Goal: Task Accomplishment & Management: Manage account settings

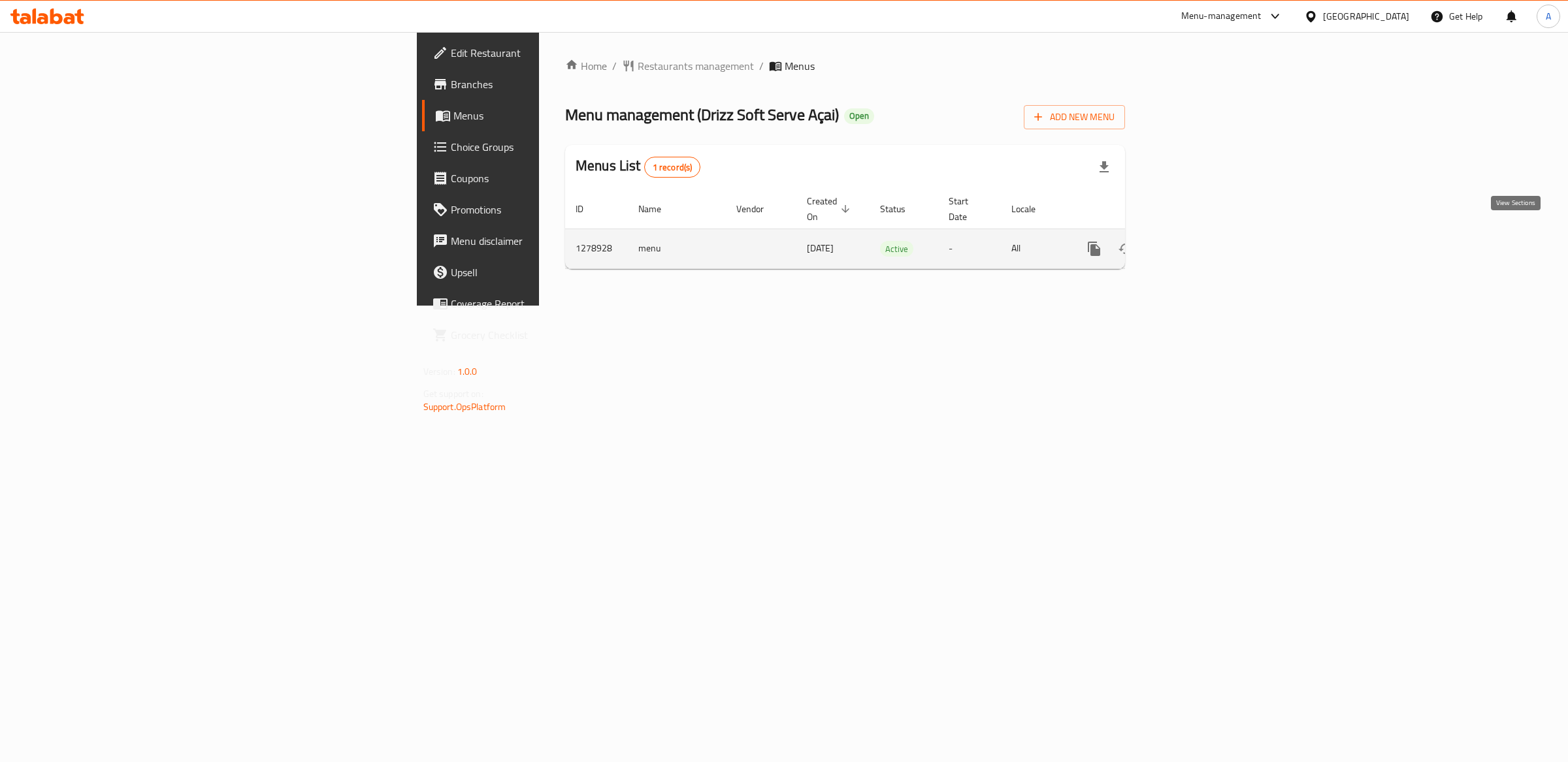
click at [1194, 243] on icon "enhanced table" at bounding box center [1188, 249] width 12 height 12
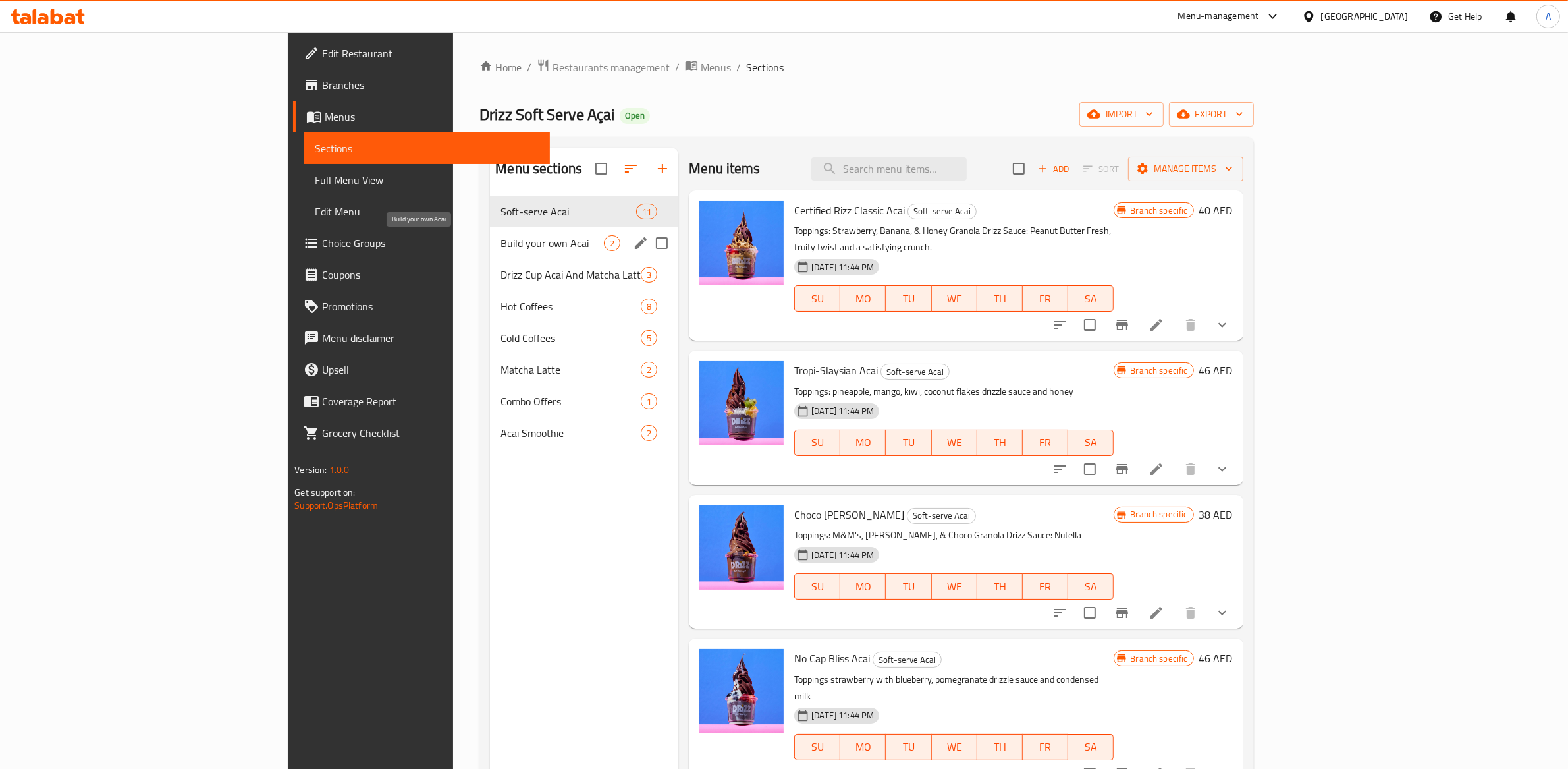
click at [490, 227] on div "Soft-serve Acai 11" at bounding box center [584, 212] width 189 height 32
drag, startPoint x: 413, startPoint y: 247, endPoint x: 403, endPoint y: 231, distance: 18.9
click at [500, 247] on span "Build your own Acai" at bounding box center [552, 243] width 103 height 16
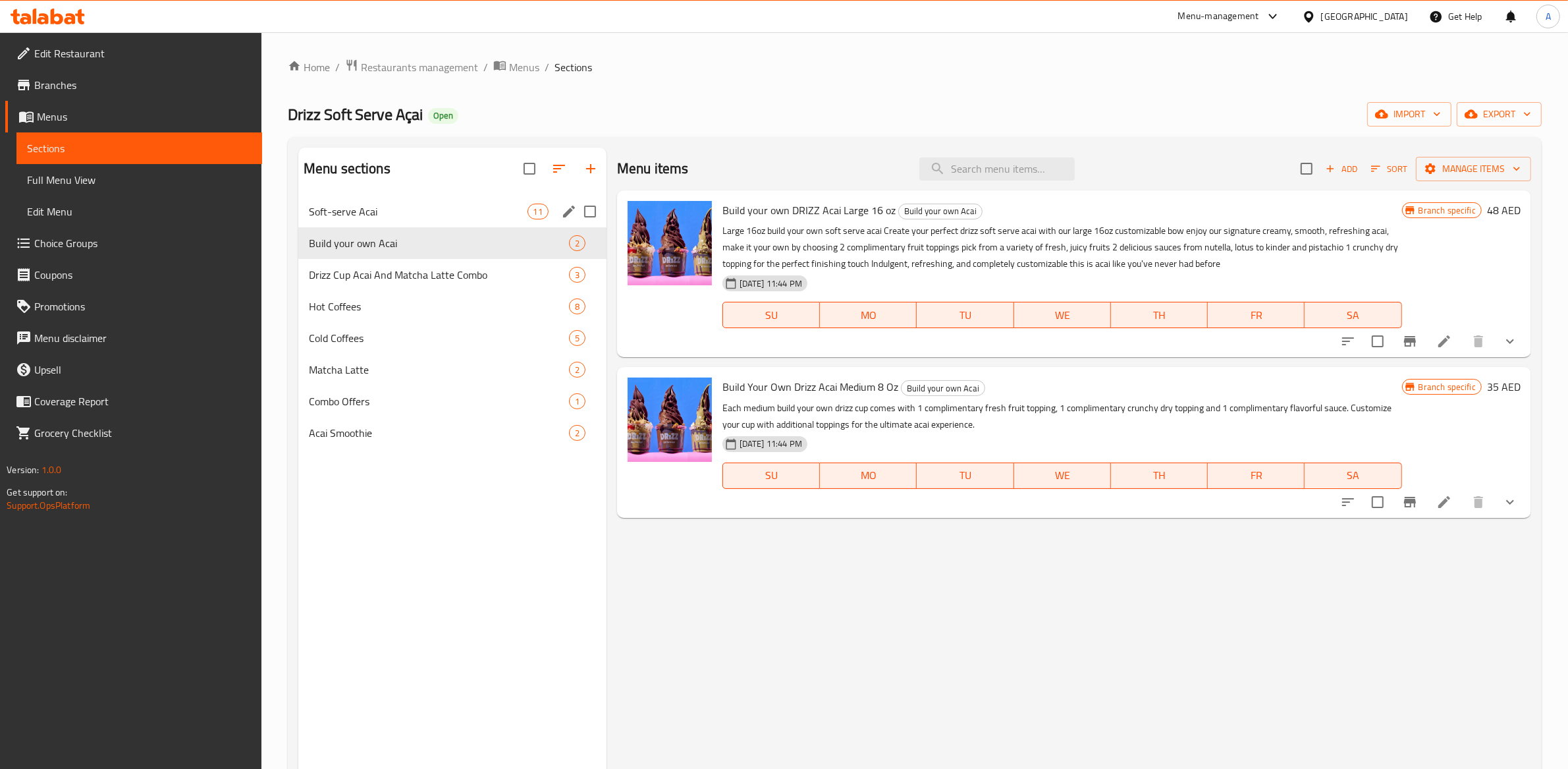
click at [403, 224] on div "Soft-serve Acai 11" at bounding box center [453, 212] width 308 height 32
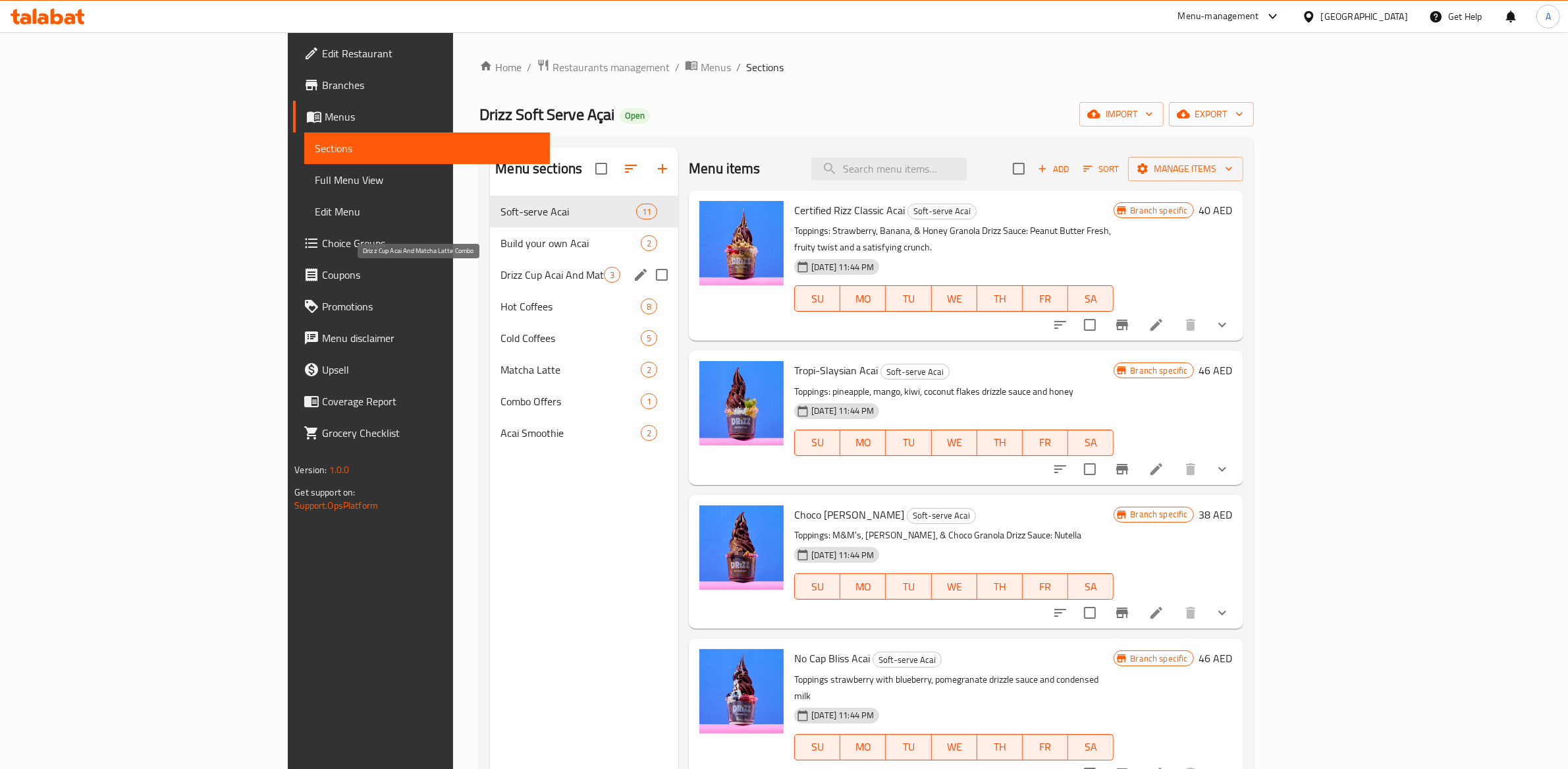
click at [490, 264] on div "Drizz Cup Acai And Matcha Latte Combo 3" at bounding box center [584, 275] width 189 height 32
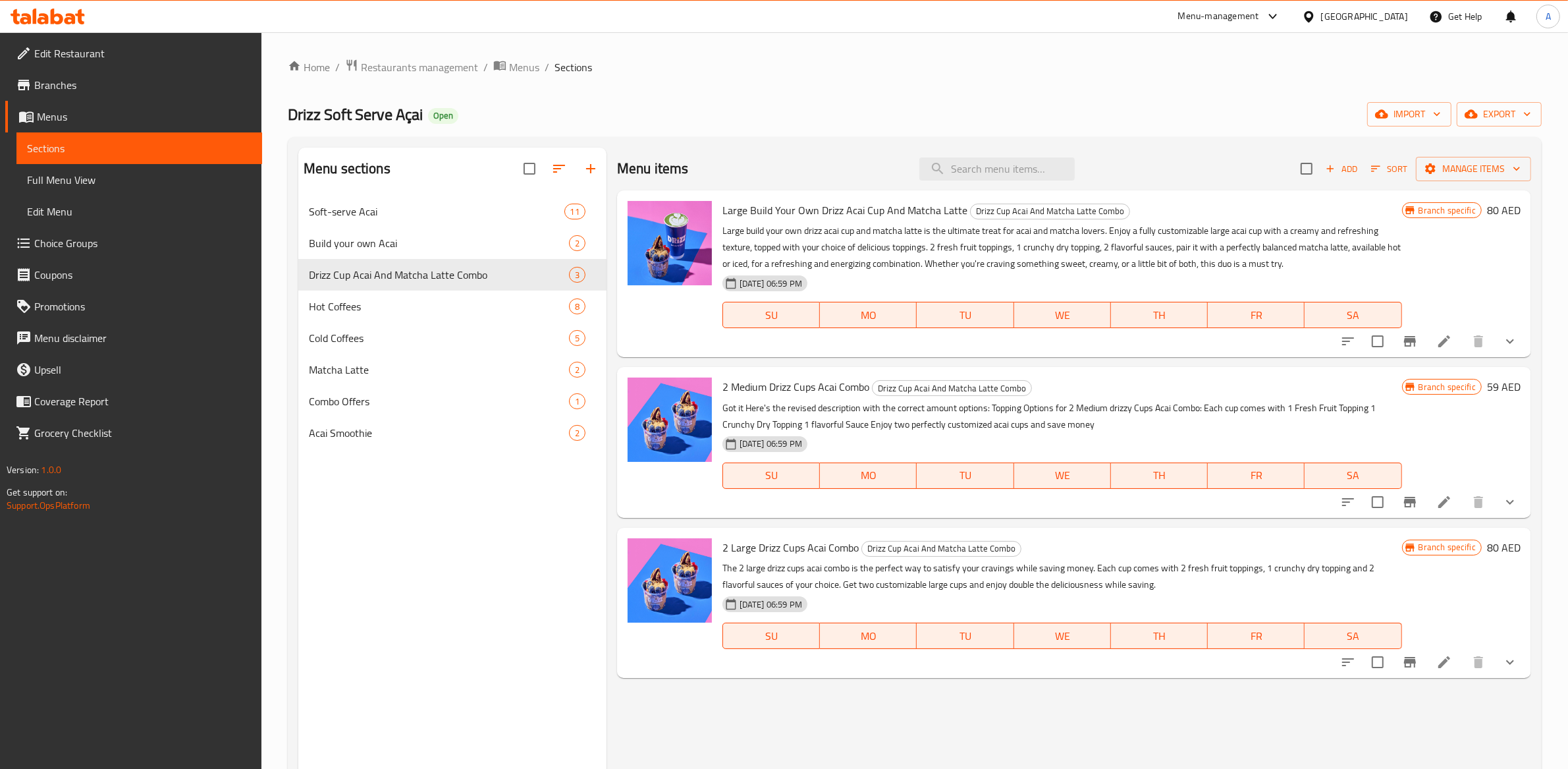
click at [906, 280] on div "[DATE] 06:59 PM SU MO TU WE TH FR SA" at bounding box center [1062, 306] width 690 height 71
click at [1451, 495] on icon at bounding box center [1444, 502] width 16 height 16
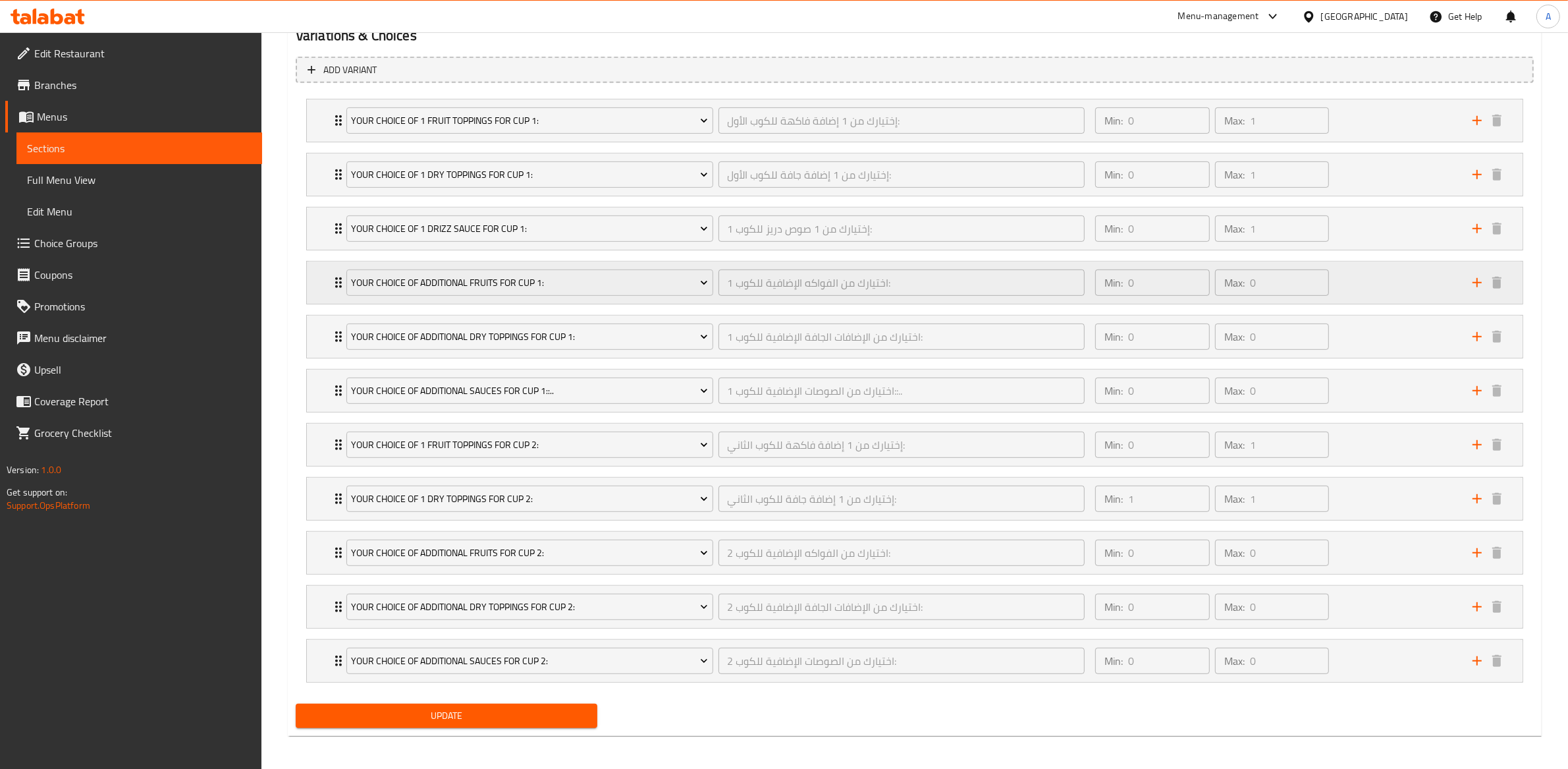
scroll to position [748, 0]
